Goal: Transaction & Acquisition: Purchase product/service

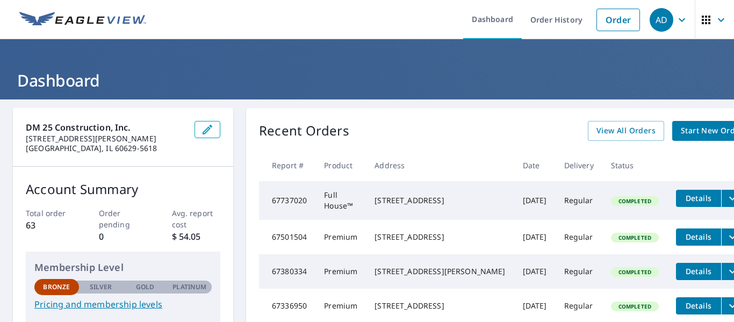
click at [681, 130] on span "Start New Order" at bounding box center [712, 130] width 62 height 13
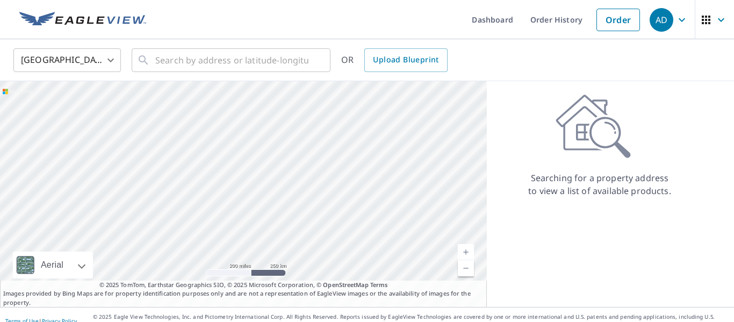
click at [671, 130] on div "Searching for a property address to view a list of available products." at bounding box center [600, 145] width 226 height 103
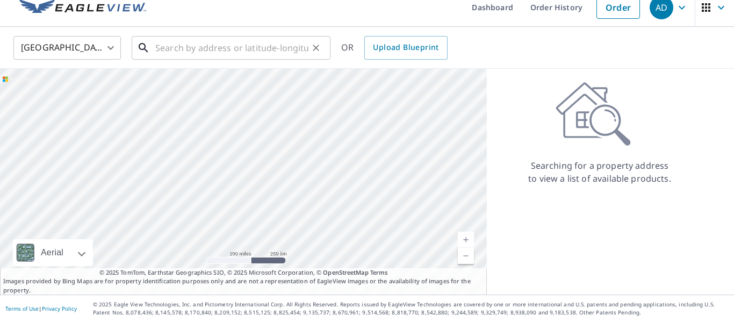
click at [183, 44] on input "text" at bounding box center [231, 48] width 153 height 30
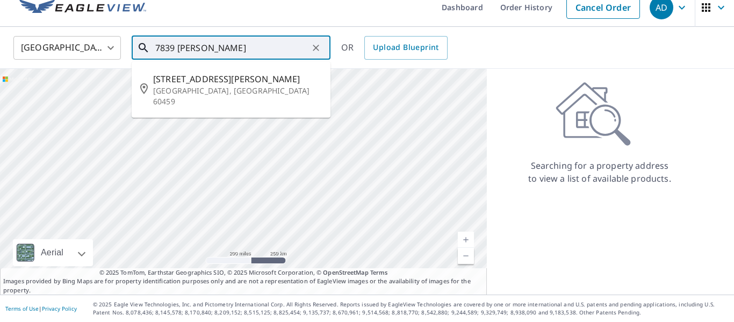
click at [192, 86] on p "[GEOGRAPHIC_DATA], [GEOGRAPHIC_DATA] 60459" at bounding box center [237, 96] width 169 height 22
type input "[STREET_ADDRESS][PERSON_NAME]"
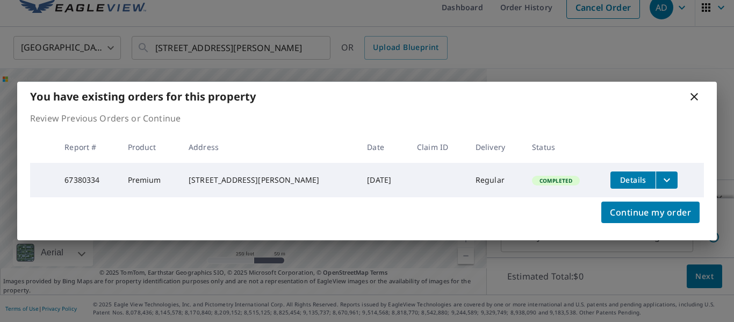
click at [696, 95] on icon at bounding box center [694, 96] width 13 height 13
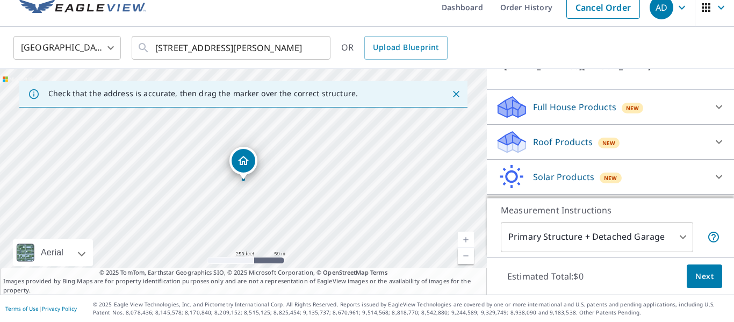
scroll to position [90, 0]
click at [569, 138] on p "Roof Products" at bounding box center [563, 141] width 60 height 13
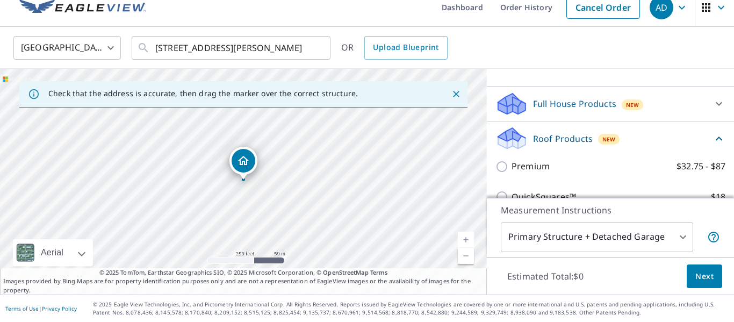
scroll to position [122, 0]
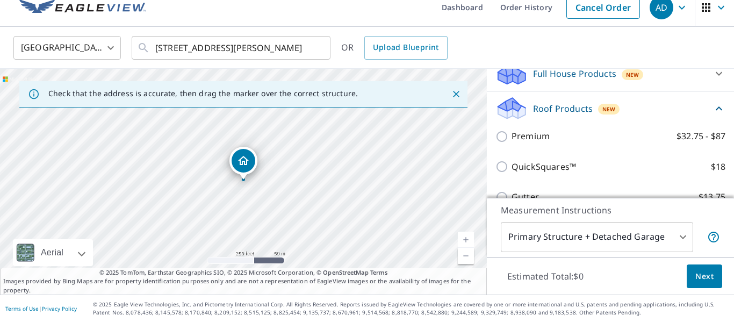
click at [526, 110] on icon at bounding box center [512, 108] width 32 height 25
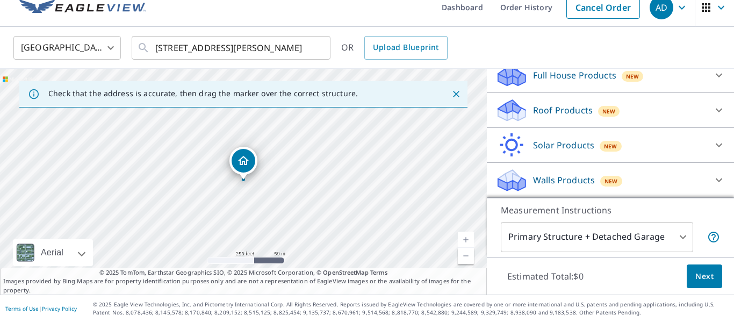
click at [566, 111] on p "Roof Products" at bounding box center [563, 110] width 60 height 13
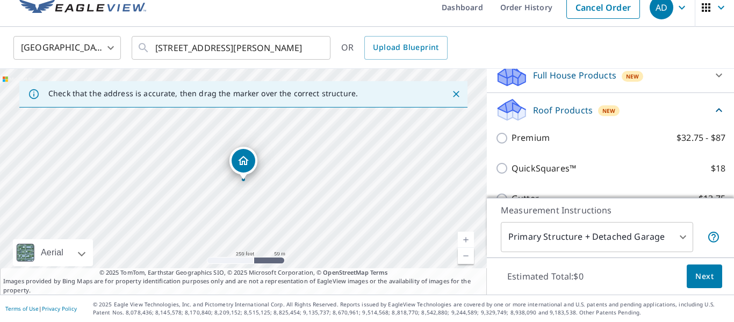
scroll to position [124, 0]
click at [503, 131] on input "Premium $32.75 - $87" at bounding box center [504, 136] width 16 height 13
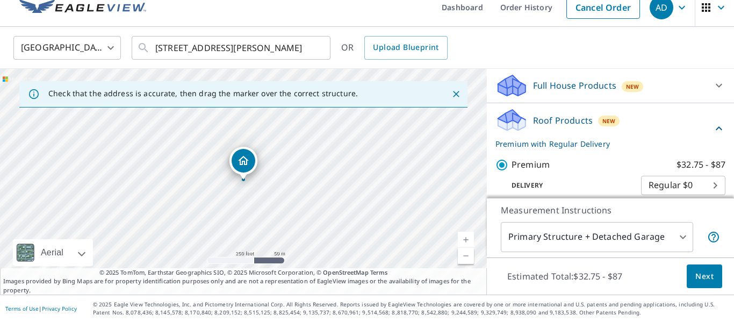
scroll to position [113, 0]
click at [562, 118] on p "Roof Products" at bounding box center [563, 119] width 60 height 13
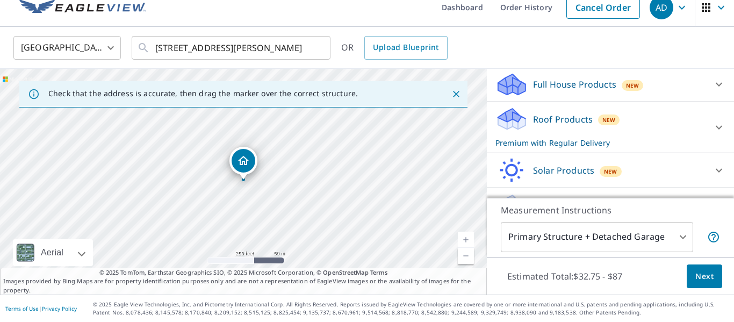
click at [553, 121] on p "Roof Products" at bounding box center [563, 119] width 60 height 13
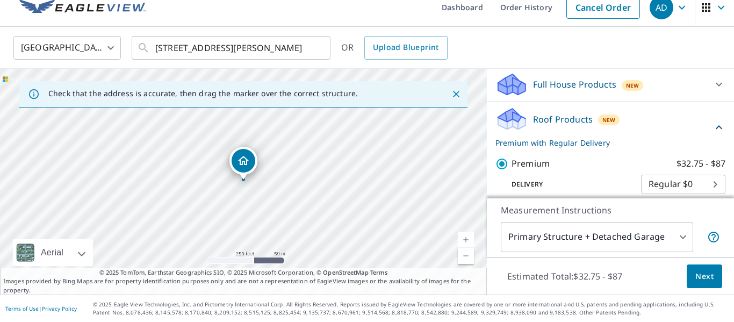
click at [506, 164] on input "Premium $32.75 - $87" at bounding box center [504, 164] width 16 height 13
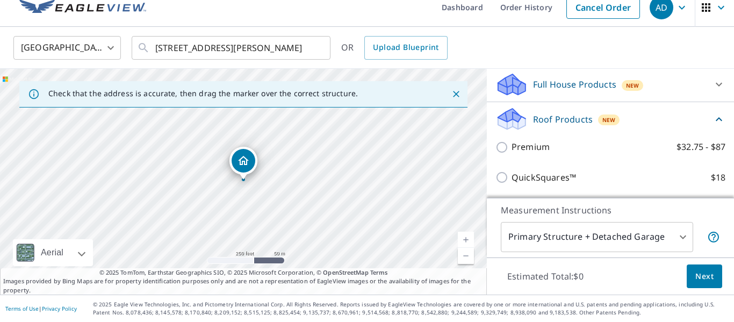
click at [550, 121] on p "Roof Products" at bounding box center [563, 119] width 60 height 13
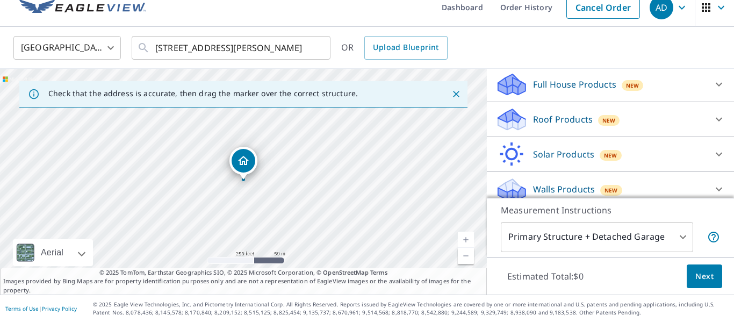
click at [560, 115] on p "Roof Products" at bounding box center [563, 119] width 60 height 13
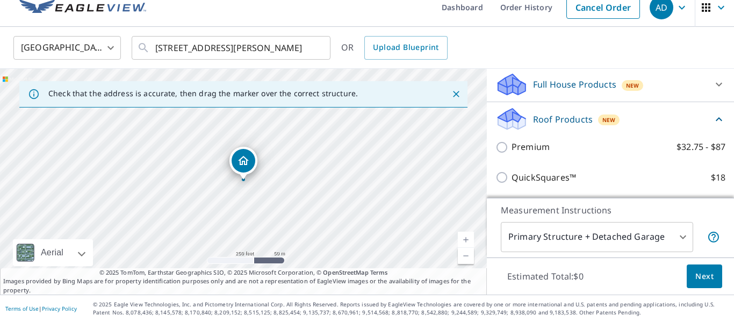
click at [504, 149] on input "Premium $32.75 - $87" at bounding box center [504, 147] width 16 height 13
checkbox input "true"
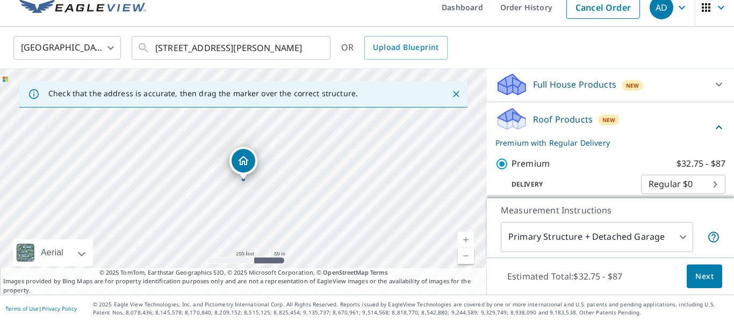
click at [703, 281] on span "Next" at bounding box center [705, 276] width 18 height 13
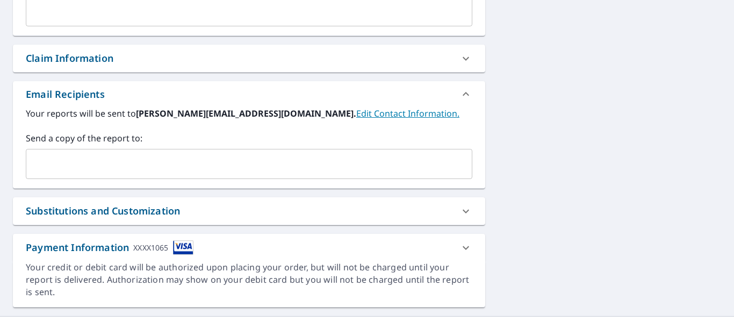
scroll to position [348, 0]
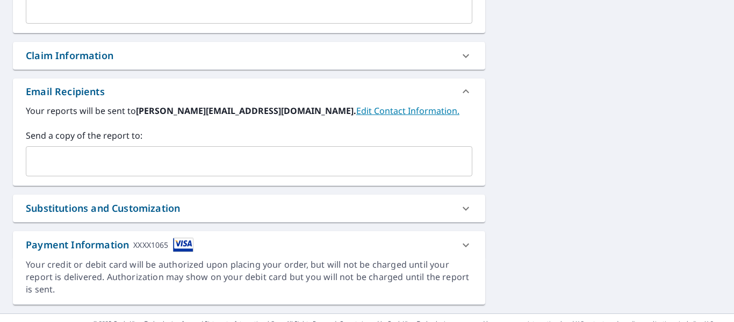
click at [87, 163] on input "text" at bounding box center [241, 161] width 421 height 20
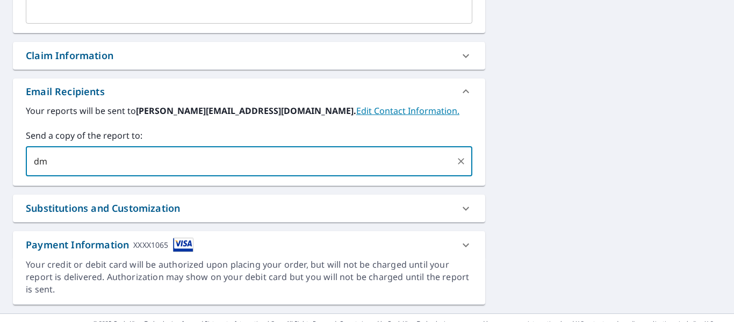
type input "[EMAIL_ADDRESS][DOMAIN_NAME]"
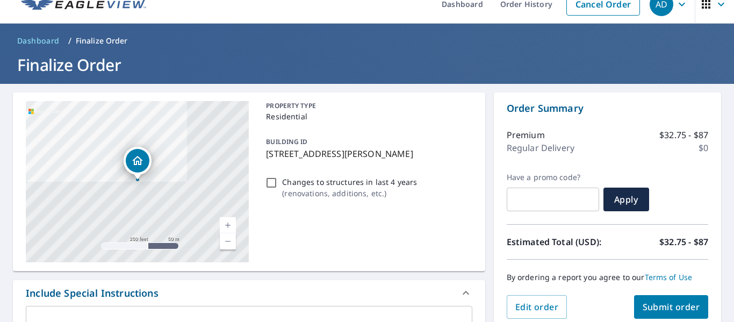
scroll to position [17, 0]
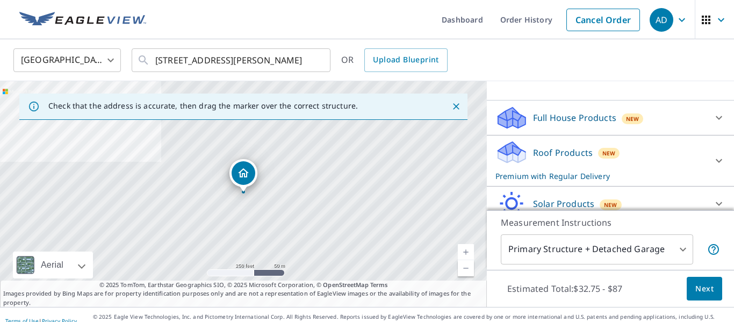
scroll to position [92, 0]
click at [554, 154] on p "Roof Products" at bounding box center [563, 152] width 60 height 13
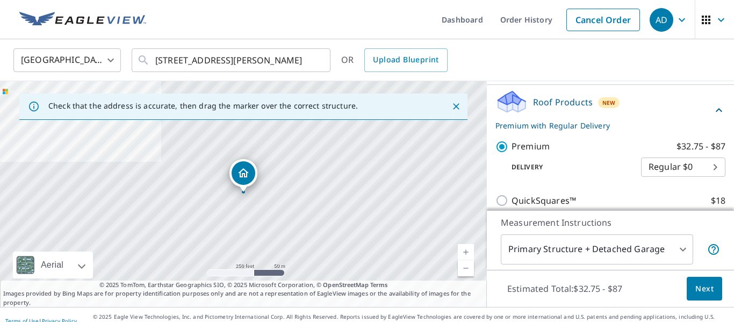
scroll to position [144, 0]
click at [704, 289] on span "Next" at bounding box center [705, 288] width 18 height 13
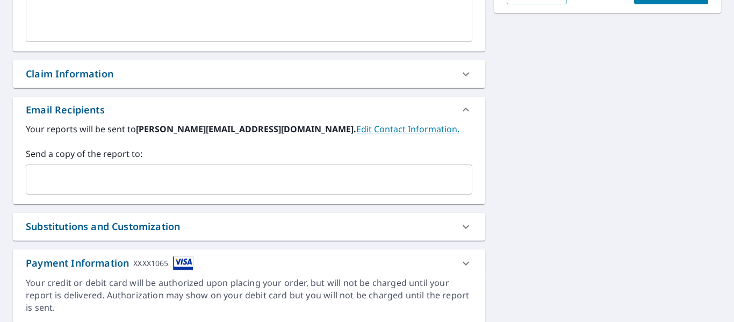
scroll to position [367, 0]
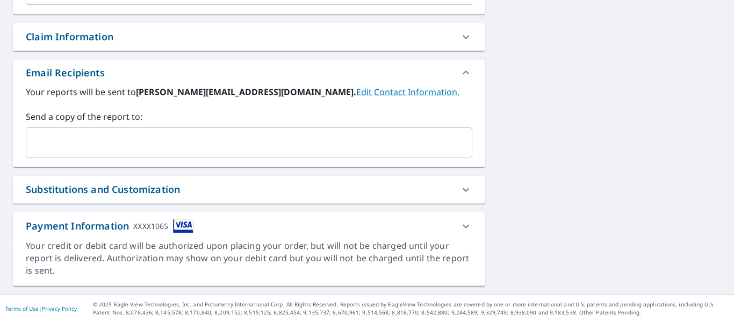
click at [58, 142] on input "text" at bounding box center [241, 142] width 421 height 20
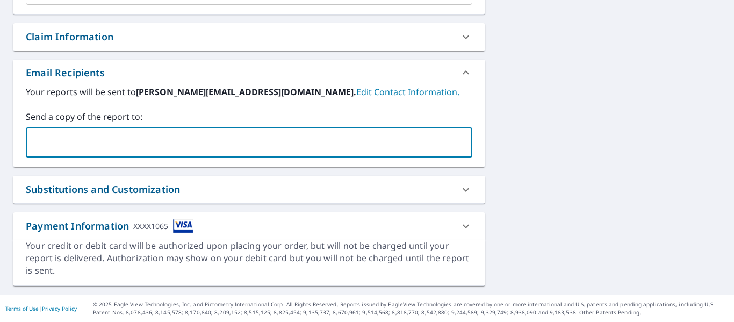
type input "[EMAIL_ADDRESS][DOMAIN_NAME]"
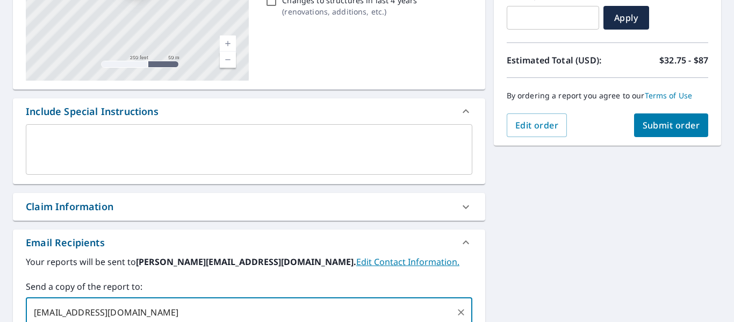
scroll to position [196, 0]
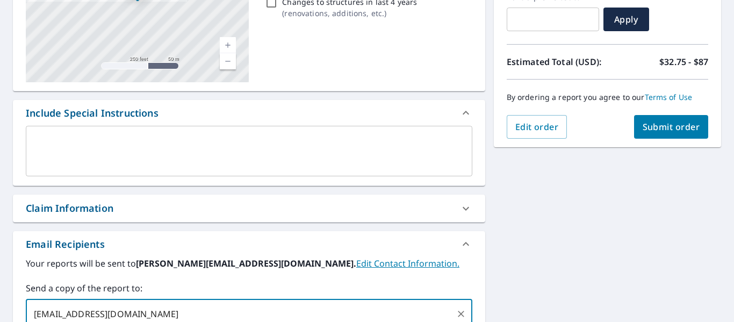
click at [661, 120] on button "Submit order" at bounding box center [671, 127] width 75 height 24
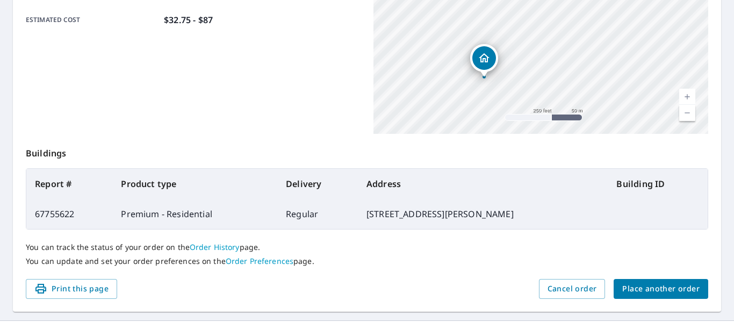
scroll to position [311, 0]
